Goal: Task Accomplishment & Management: Use online tool/utility

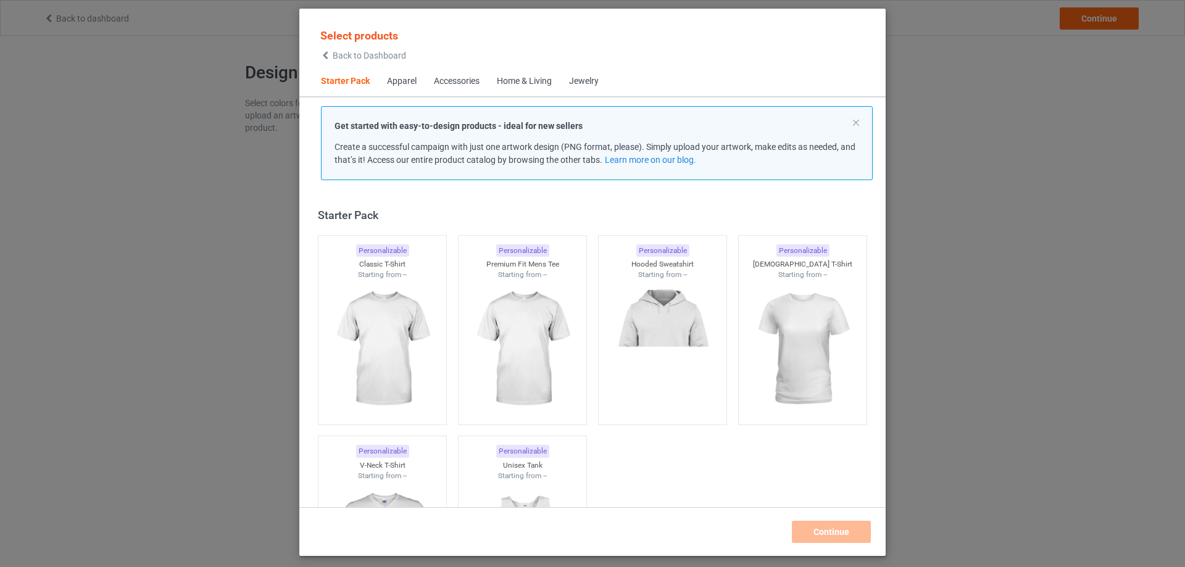
scroll to position [16, 0]
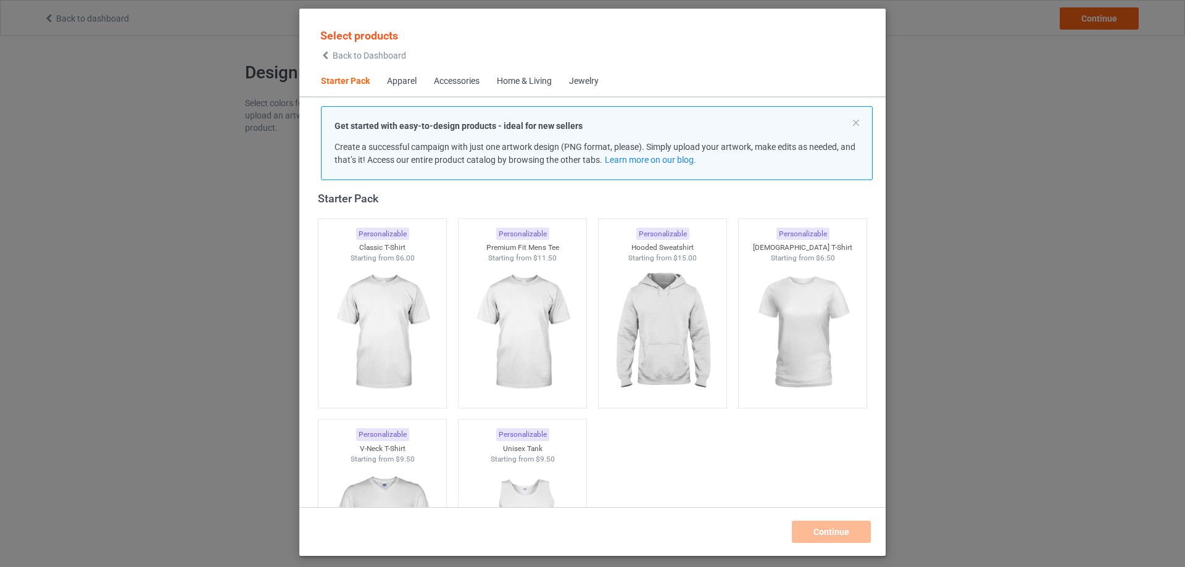
scroll to position [20, 0]
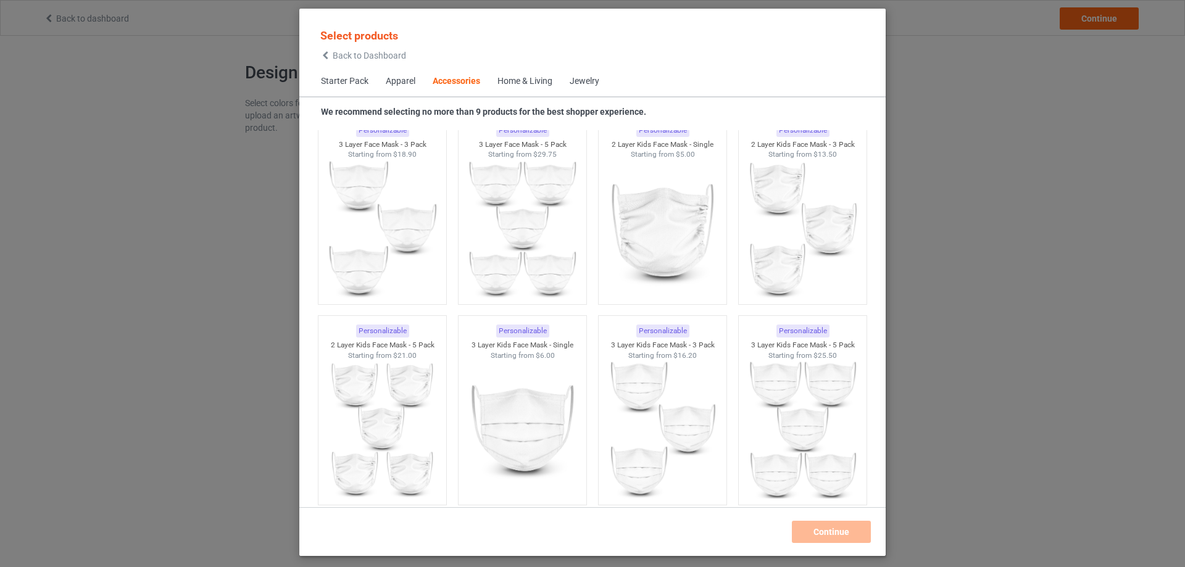
scroll to position [889, 0]
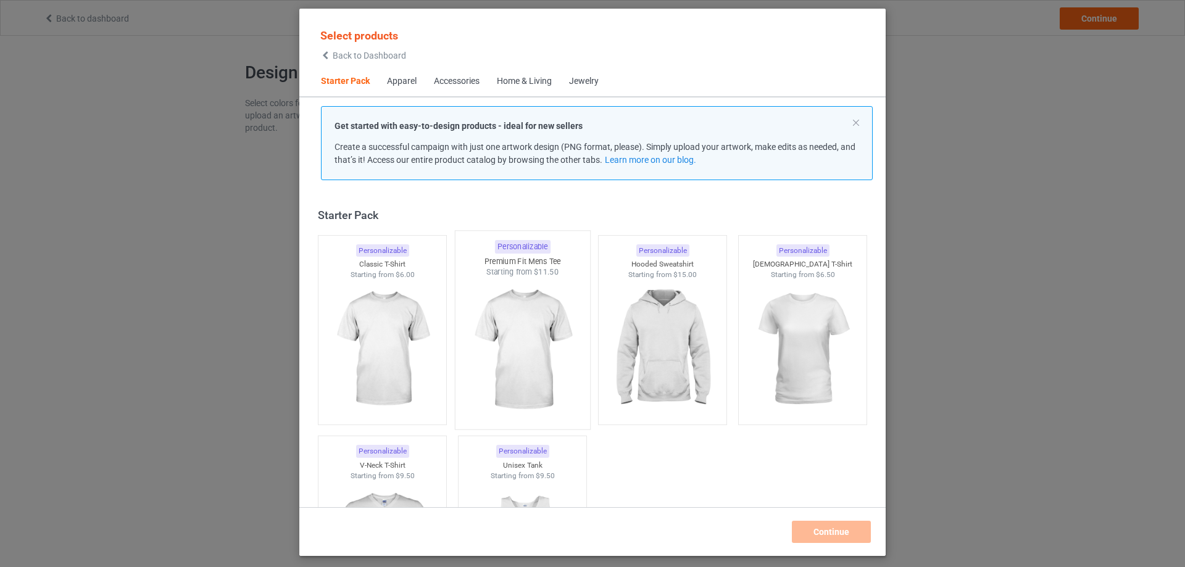
click at [528, 354] on img at bounding box center [522, 350] width 116 height 145
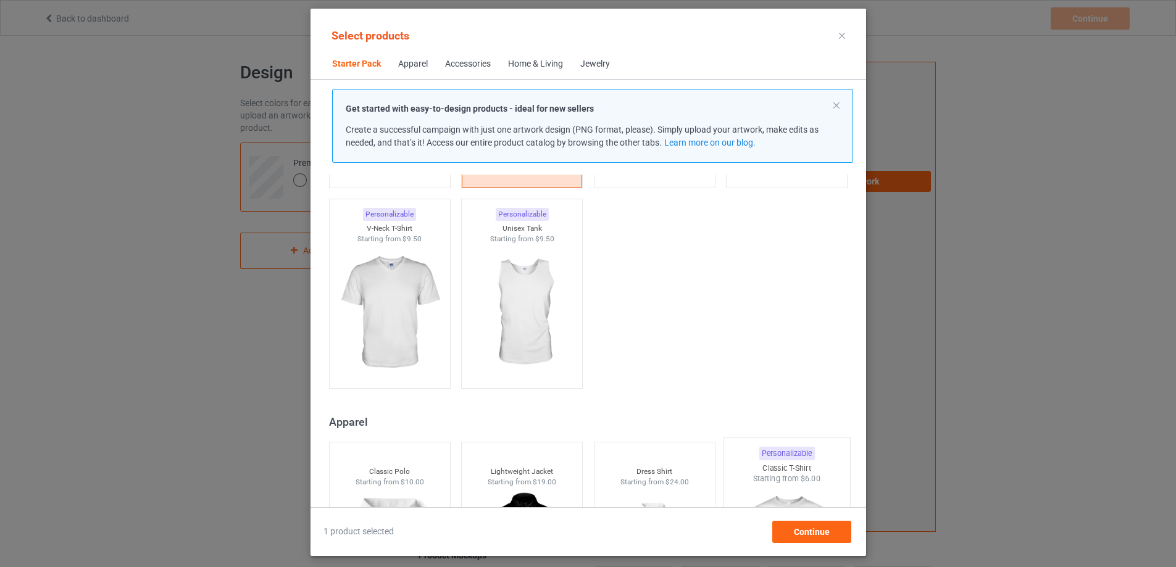
scroll to position [268, 0]
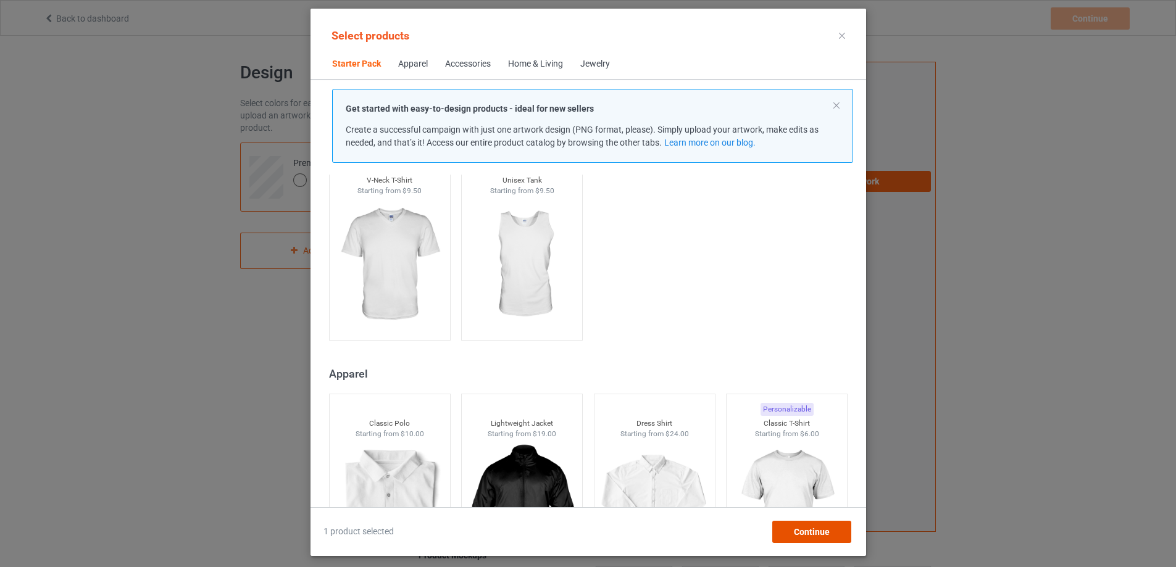
click at [825, 522] on div "Continue" at bounding box center [811, 532] width 79 height 22
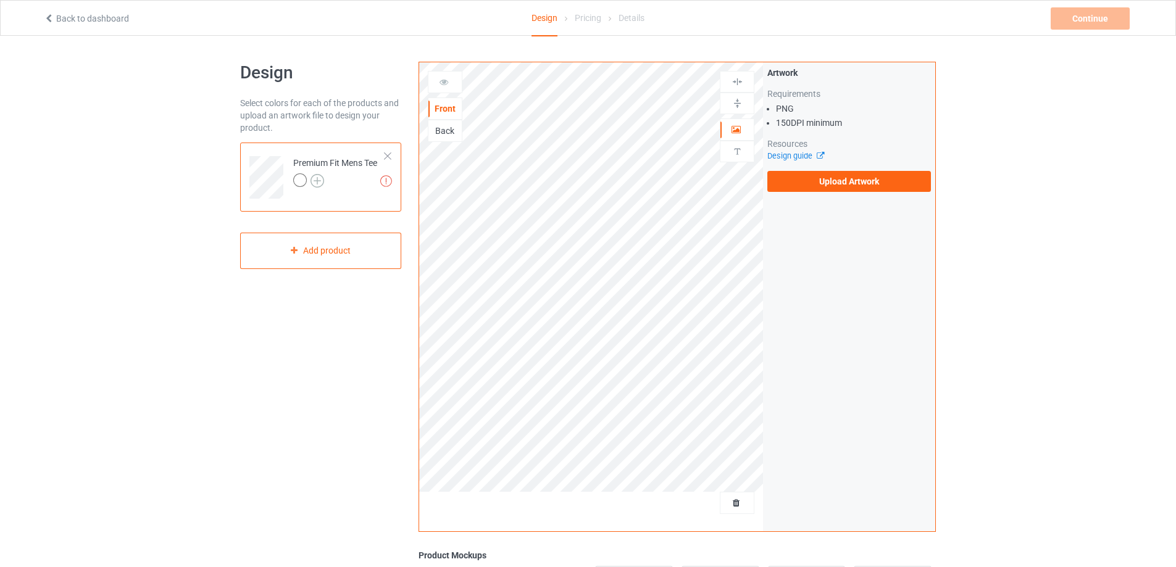
click at [318, 180] on img at bounding box center [317, 181] width 14 height 14
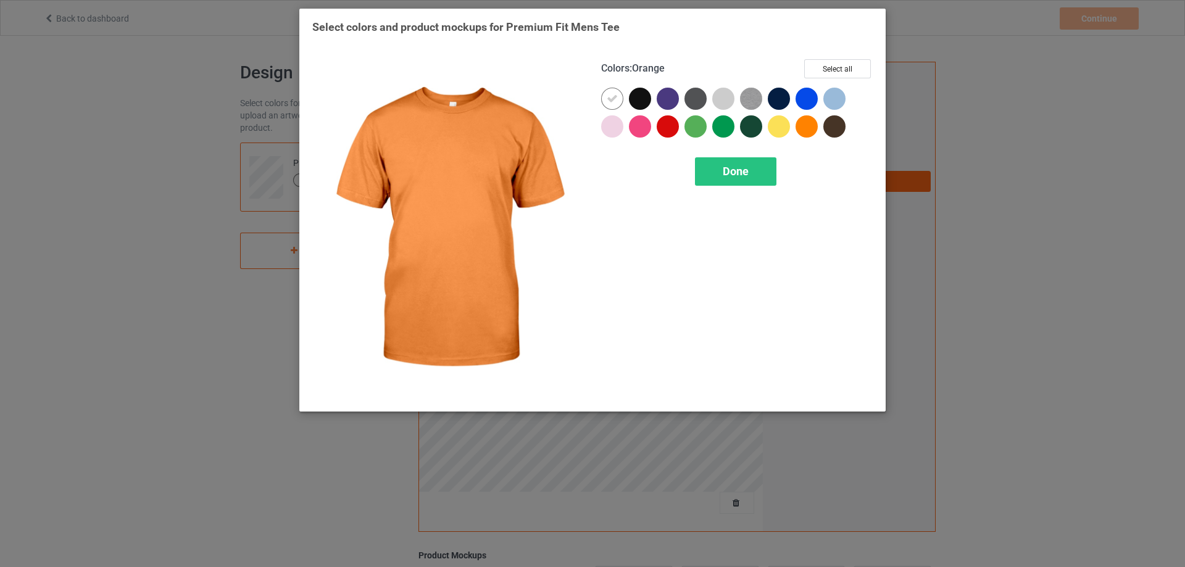
click at [931, 173] on div "Select colors and product mockups for Premium Fit Mens Tee Colors : Orange Sele…" at bounding box center [592, 283] width 1185 height 567
click at [714, 172] on div "Done" at bounding box center [735, 171] width 81 height 28
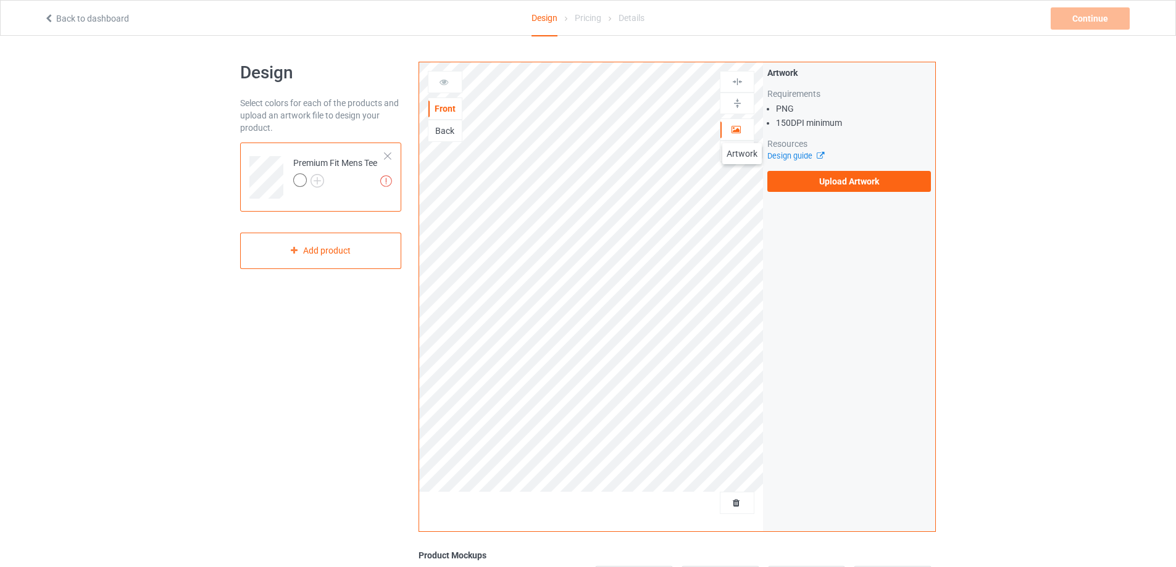
click at [739, 130] on icon at bounding box center [736, 127] width 10 height 9
click at [853, 178] on label "Upload Artwork" at bounding box center [849, 181] width 164 height 21
click at [0, 0] on input "Upload Artwork" at bounding box center [0, 0] width 0 height 0
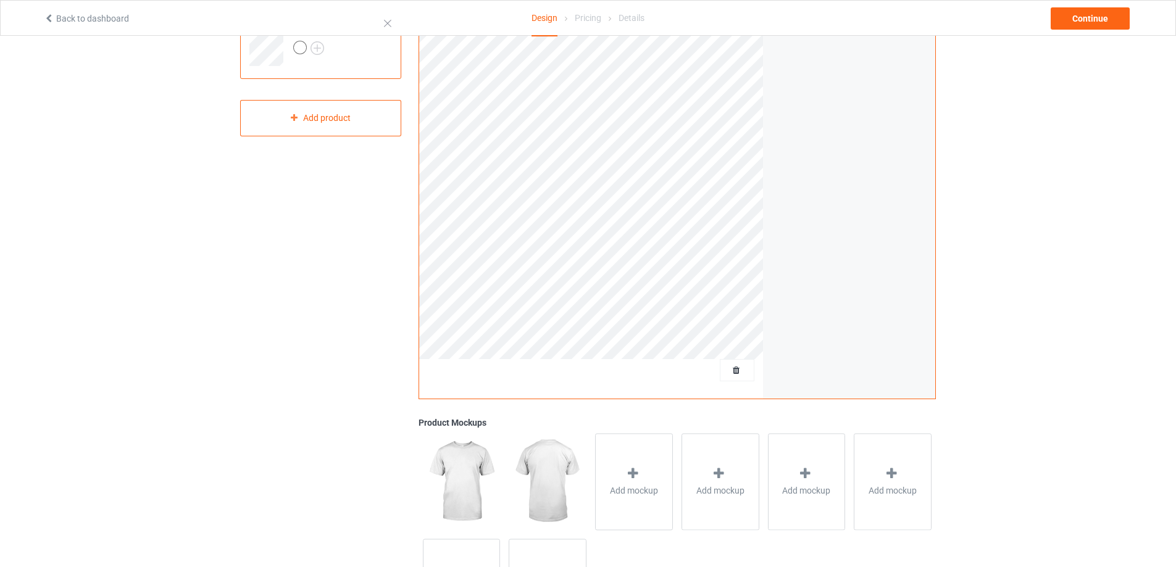
scroll to position [62, 0]
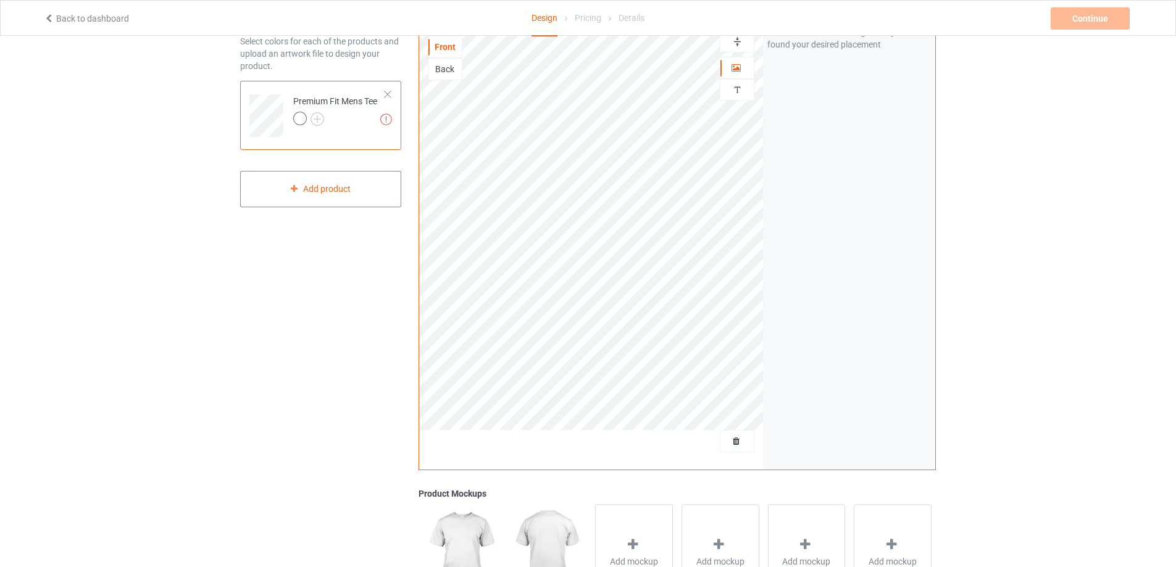
drag, startPoint x: 1057, startPoint y: 251, endPoint x: 1058, endPoint y: 245, distance: 6.2
click at [1058, 246] on div "Design Select colors for each of the products and upload an artwork file to des…" at bounding box center [588, 355] width 1176 height 763
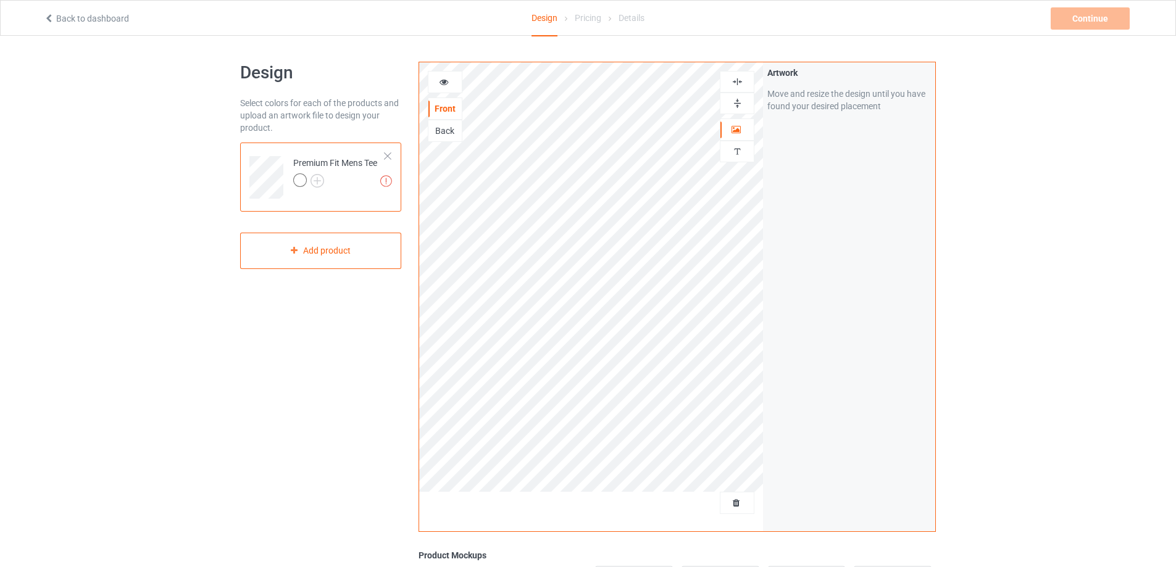
click at [1081, 273] on div "Design Select colors for each of the products and upload an artwork file to des…" at bounding box center [588, 417] width 1176 height 763
drag, startPoint x: 576, startPoint y: 21, endPoint x: 583, endPoint y: 19, distance: 7.2
click at [580, 20] on div "Pricing" at bounding box center [588, 18] width 27 height 35
click at [683, 17] on div "Design Pricing Details" at bounding box center [588, 19] width 368 height 36
click at [744, 98] on div at bounding box center [736, 104] width 33 height 12
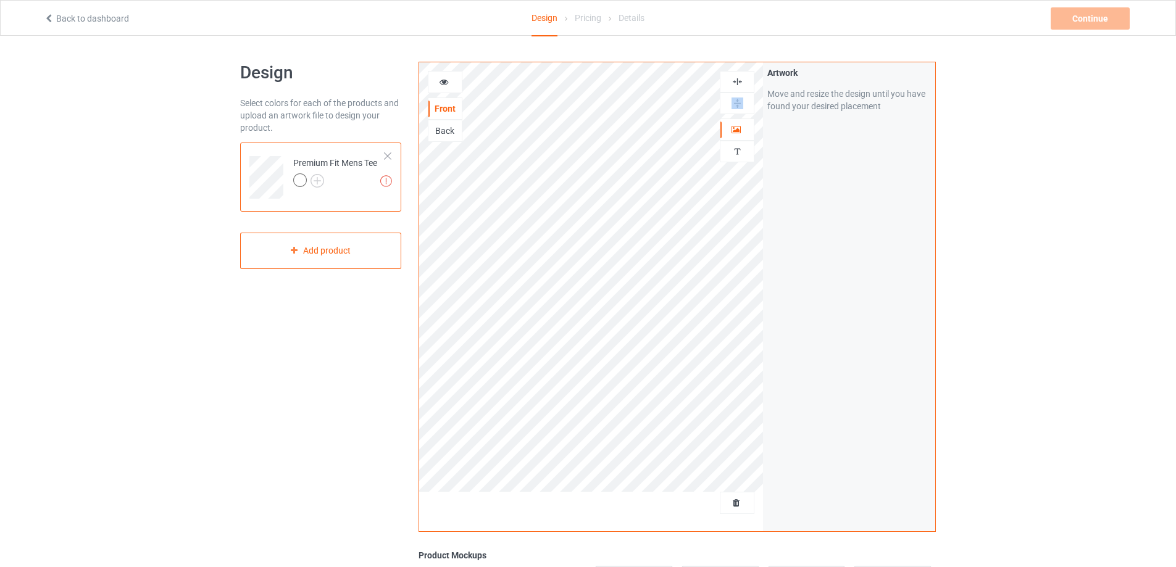
click at [744, 98] on div at bounding box center [736, 104] width 33 height 12
click at [449, 74] on div at bounding box center [445, 82] width 35 height 22
click at [448, 80] on icon at bounding box center [444, 80] width 10 height 9
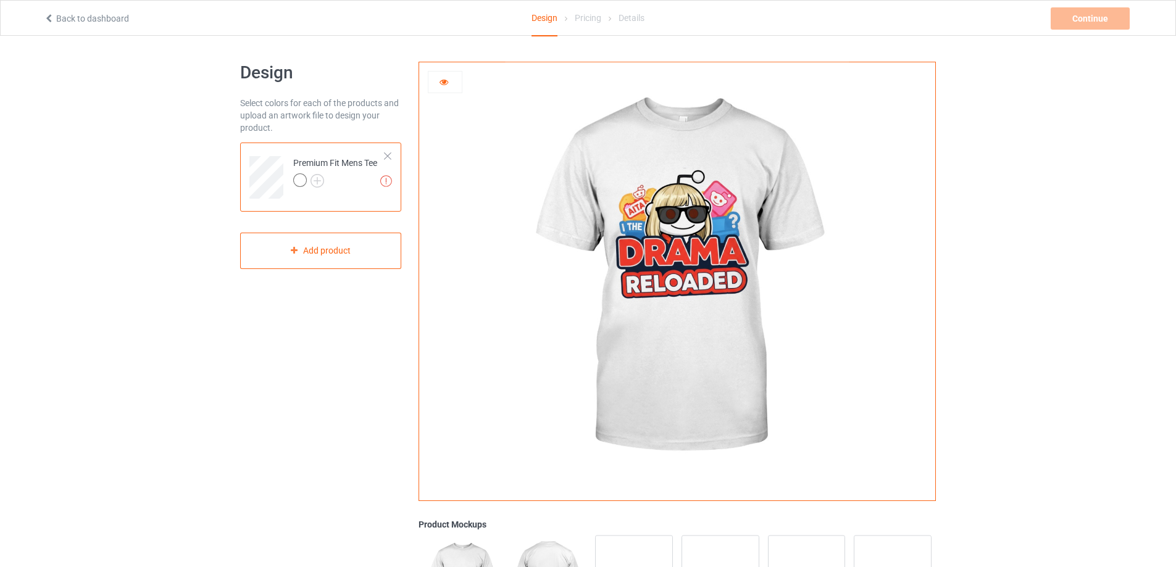
click at [443, 80] on icon at bounding box center [444, 80] width 10 height 9
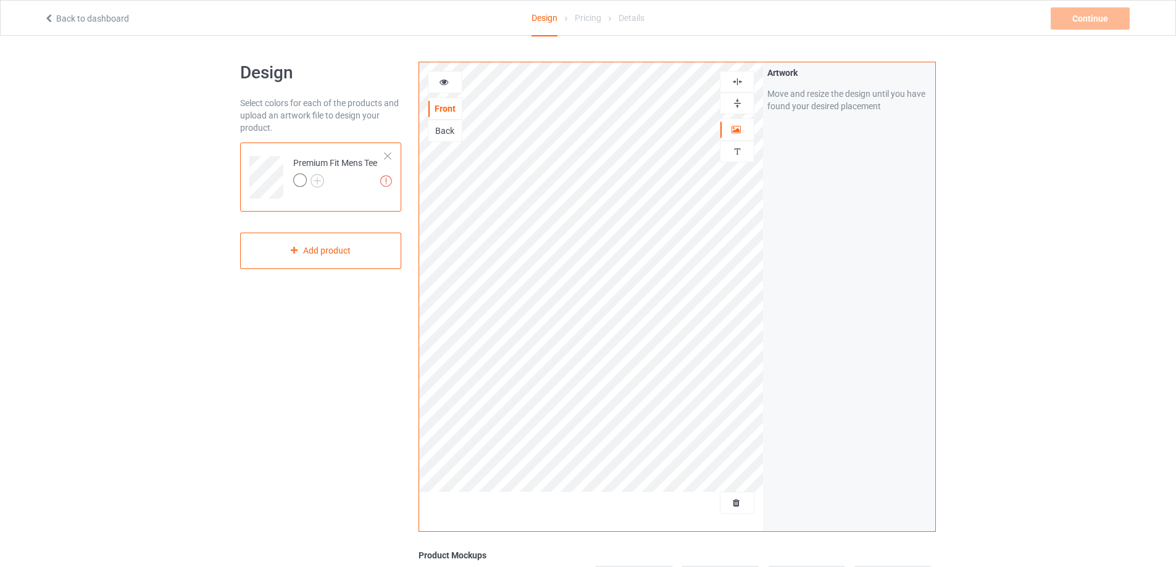
click at [442, 123] on div "Back" at bounding box center [445, 131] width 35 height 22
click at [443, 128] on div "Back" at bounding box center [444, 131] width 33 height 12
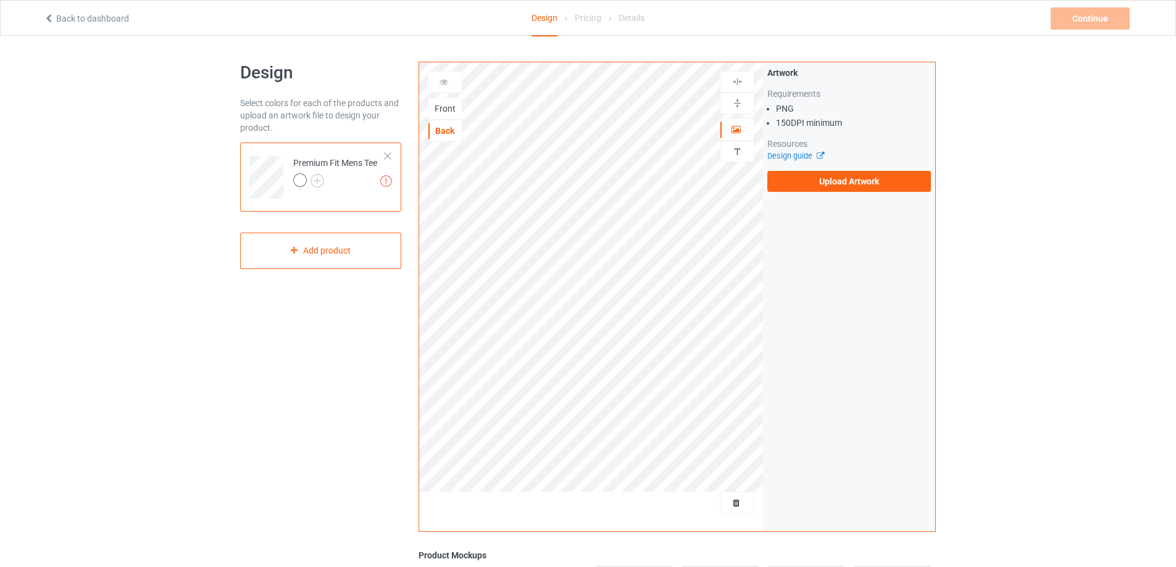
click at [443, 125] on div "Back" at bounding box center [444, 131] width 33 height 12
click at [52, 19] on icon at bounding box center [49, 16] width 10 height 9
click at [49, 21] on icon at bounding box center [49, 16] width 10 height 9
